Goal: Transaction & Acquisition: Purchase product/service

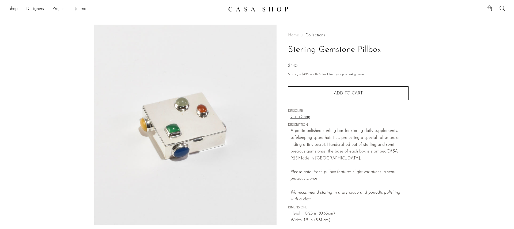
click at [256, 11] on img at bounding box center [258, 8] width 60 height 5
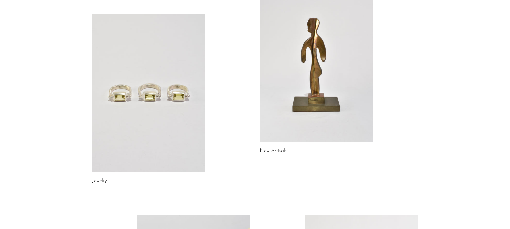
scroll to position [56, 0]
click at [169, 91] on link at bounding box center [148, 92] width 113 height 158
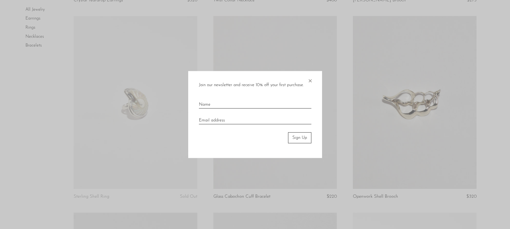
scroll to position [230, 0]
click at [311, 82] on span "×" at bounding box center [309, 79] width 5 height 17
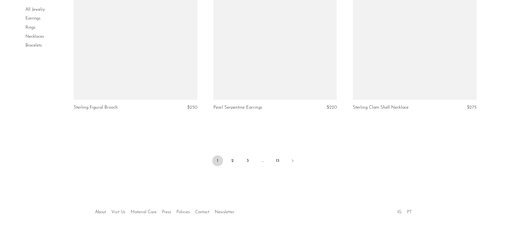
scroll to position [2302, 0]
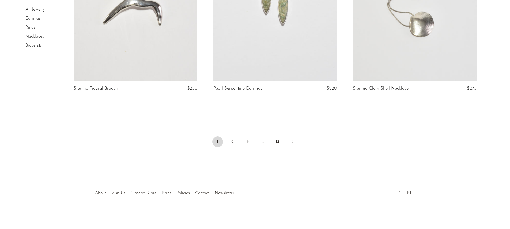
drag, startPoint x: 236, startPoint y: 142, endPoint x: 220, endPoint y: 142, distance: 16.3
click at [236, 142] on link "2" at bounding box center [232, 141] width 11 height 11
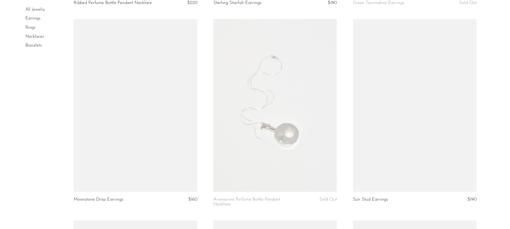
scroll to position [816, 0]
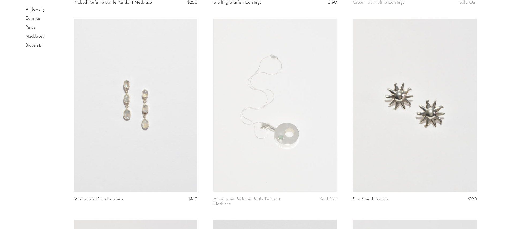
click at [31, 30] on li "Rings" at bounding box center [45, 27] width 40 height 9
click at [28, 27] on link "Rings" at bounding box center [30, 27] width 10 height 4
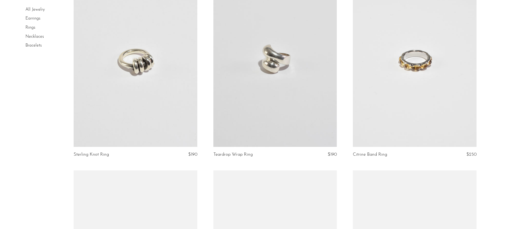
scroll to position [862, 0]
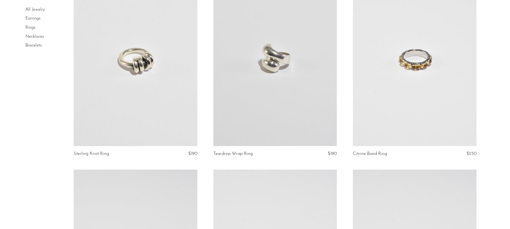
click at [129, 83] on link at bounding box center [135, 59] width 123 height 173
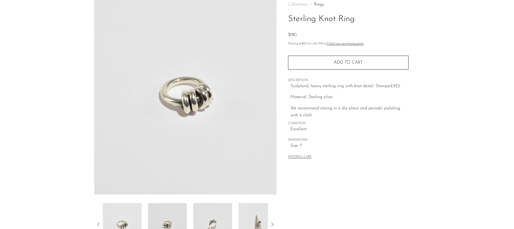
scroll to position [81, 0]
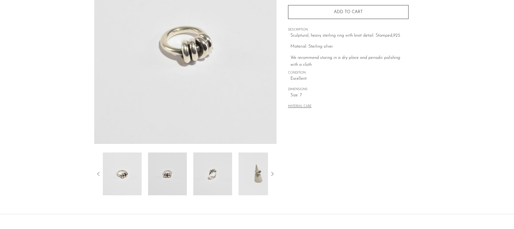
click at [272, 175] on icon at bounding box center [272, 174] width 6 height 6
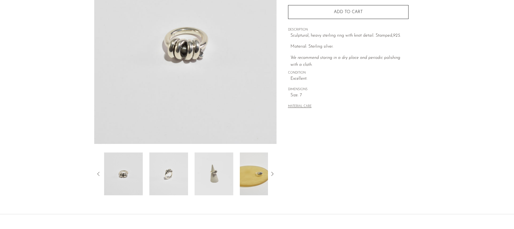
click at [272, 175] on icon at bounding box center [272, 174] width 6 height 6
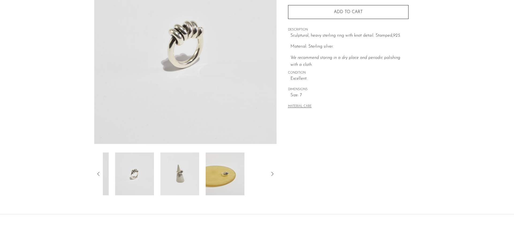
click at [272, 175] on icon at bounding box center [272, 174] width 6 height 6
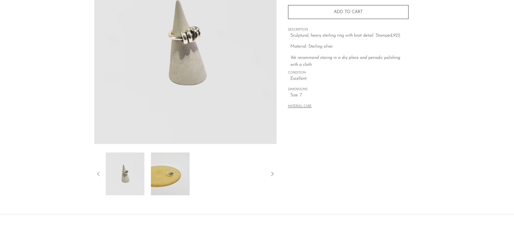
click at [272, 175] on icon at bounding box center [272, 174] width 6 height 6
